Goal: Task Accomplishment & Management: Complete application form

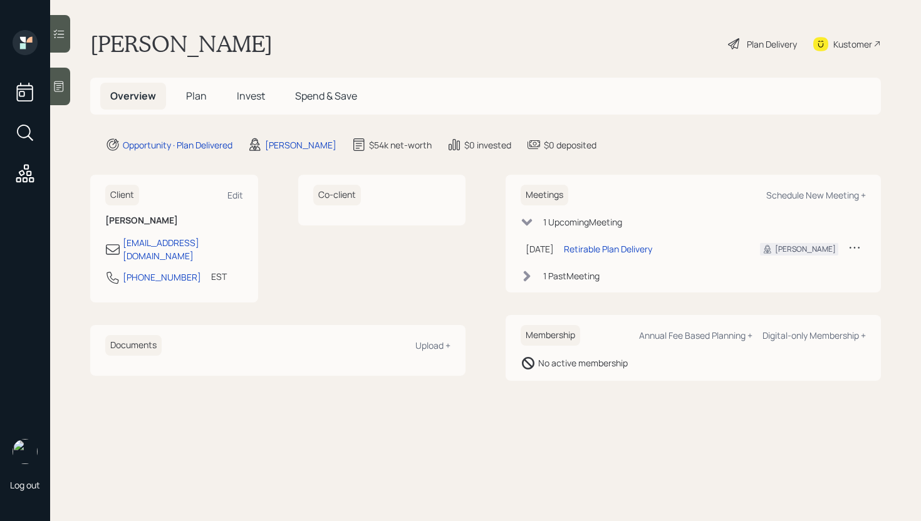
click at [71, 85] on main "Lori Cook Plan Delivery Kustomer Overview Plan Invest Spend & Save Opportunity …" at bounding box center [485, 260] width 871 height 521
click at [64, 85] on icon at bounding box center [59, 86] width 13 height 13
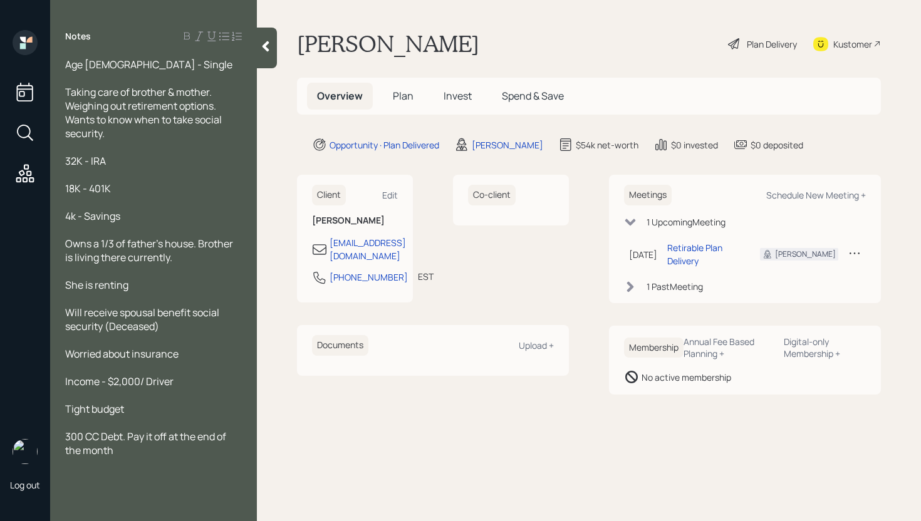
click at [396, 105] on h5 "Plan" at bounding box center [403, 96] width 41 height 27
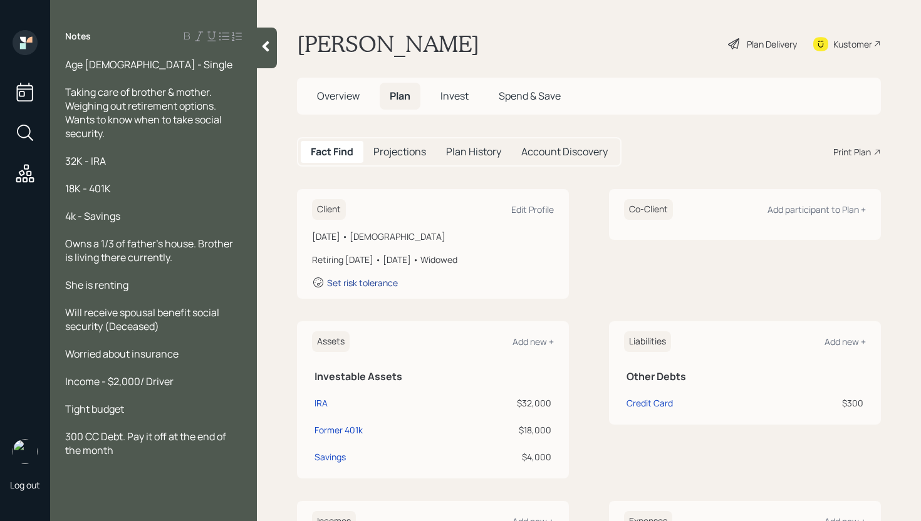
click at [373, 283] on div "Set risk tolerance" at bounding box center [362, 283] width 71 height 12
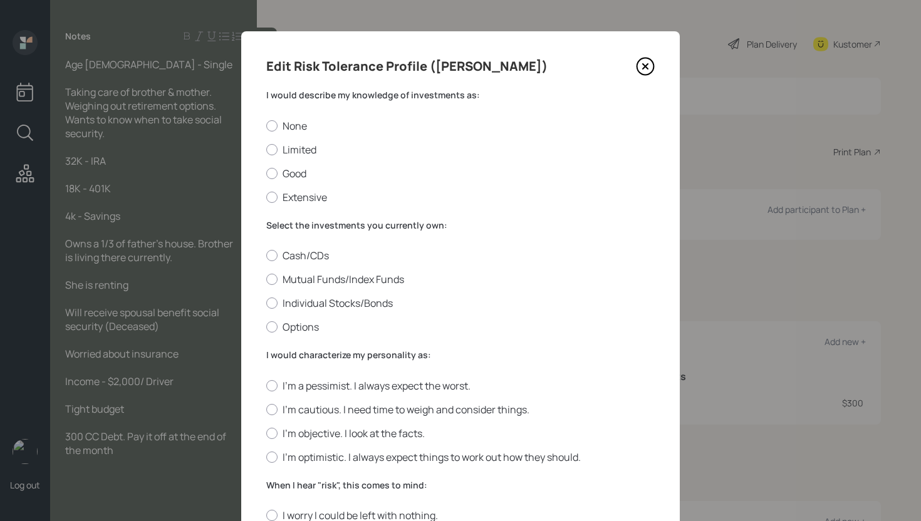
click at [643, 66] on icon at bounding box center [645, 66] width 19 height 19
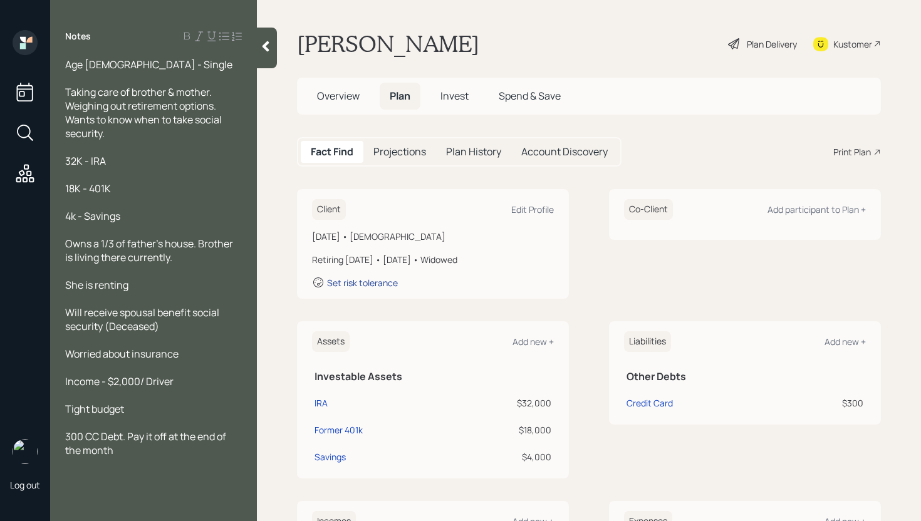
click at [375, 284] on div "Set risk tolerance" at bounding box center [362, 283] width 71 height 12
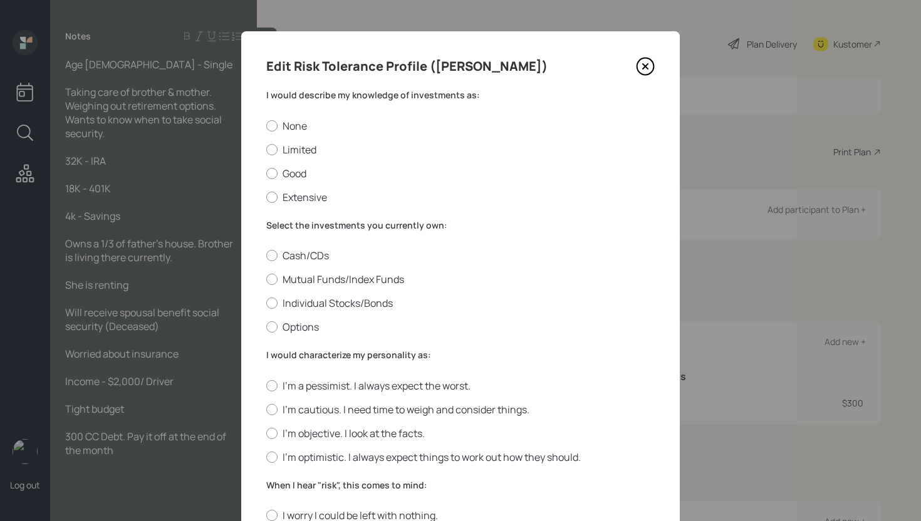
click at [638, 68] on icon at bounding box center [645, 66] width 19 height 19
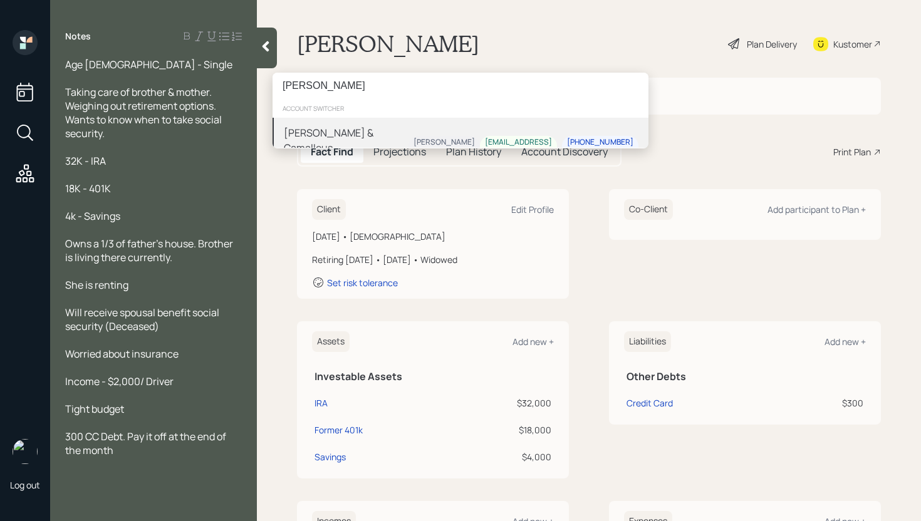
type input "shaunette"
click at [420, 133] on div "Shaunette & Camallous Orr James DiStasi sorr@comporium.net 803-984-8178" at bounding box center [461, 148] width 376 height 60
